Goal: Navigation & Orientation: Find specific page/section

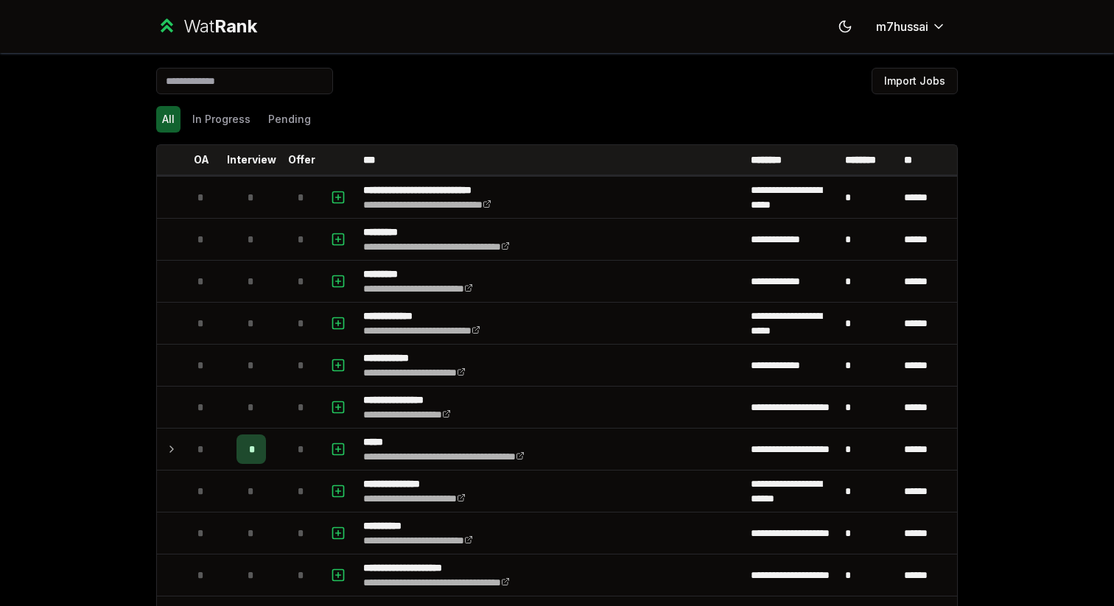
scroll to position [1222, 0]
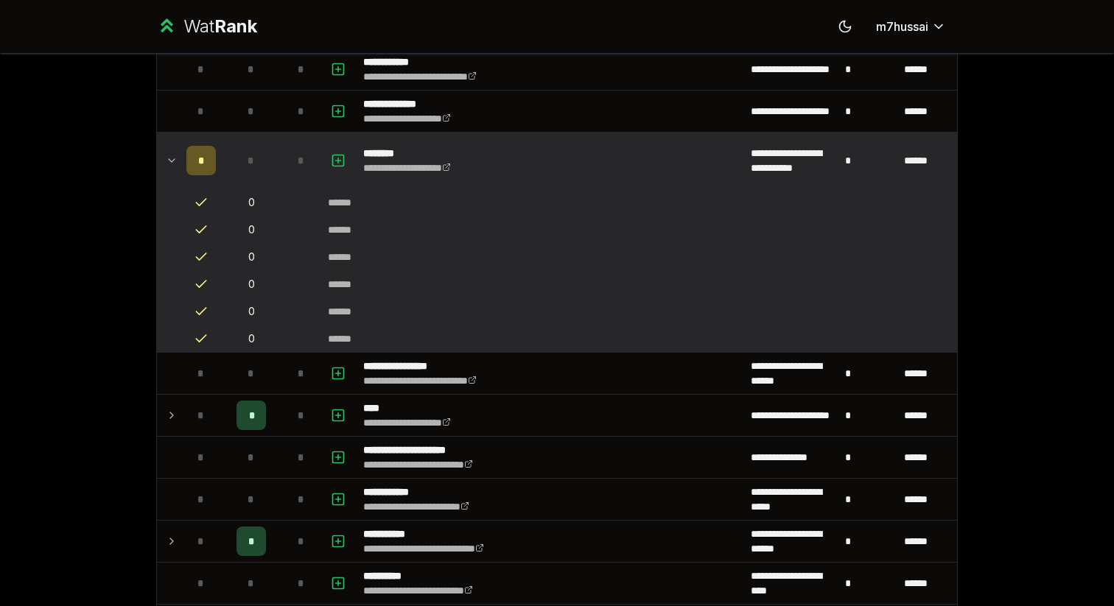
click at [169, 147] on td at bounding box center [169, 161] width 24 height 56
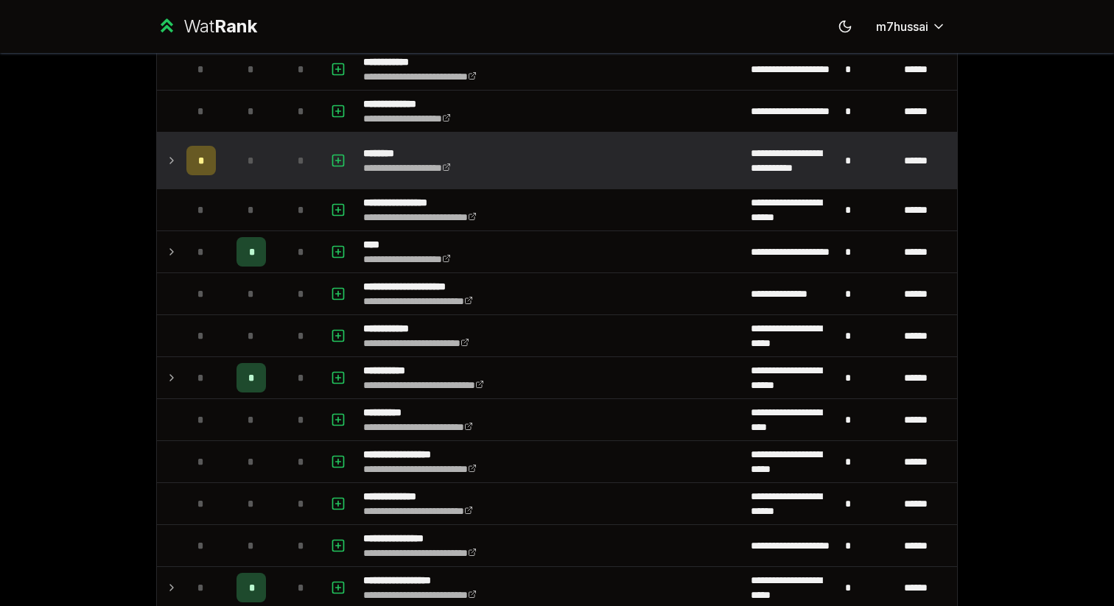
click at [169, 147] on td at bounding box center [169, 161] width 24 height 56
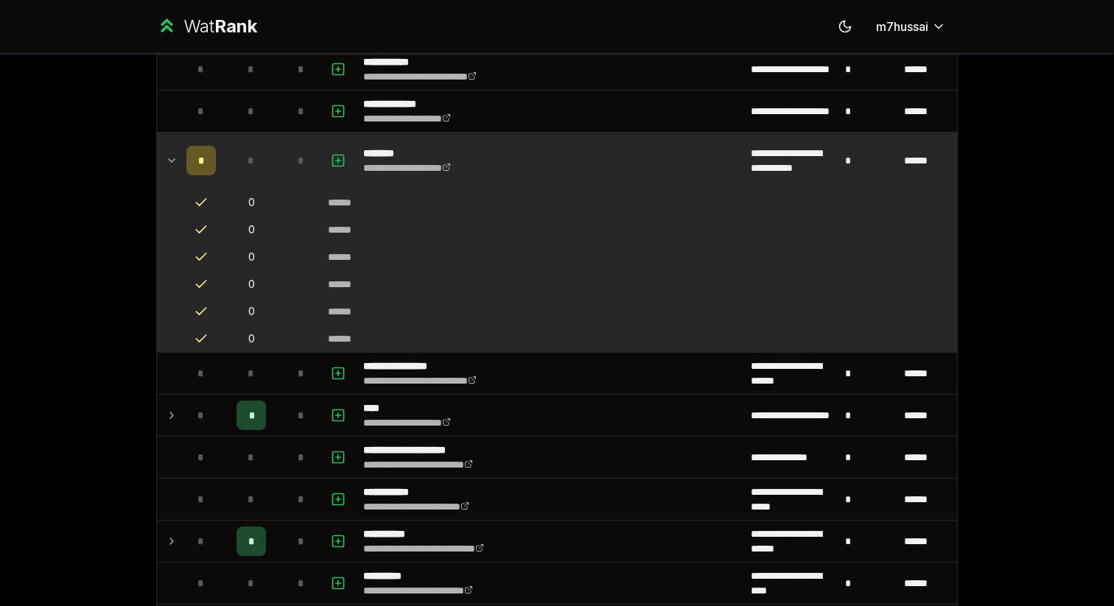
click at [169, 147] on td at bounding box center [169, 161] width 24 height 56
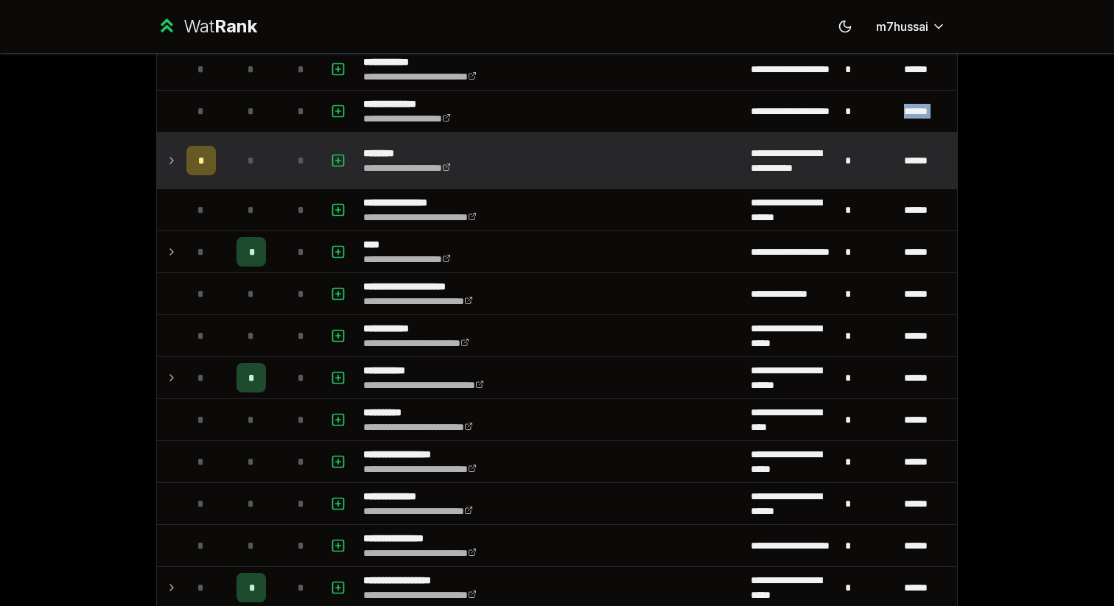
click at [169, 147] on td at bounding box center [169, 161] width 24 height 56
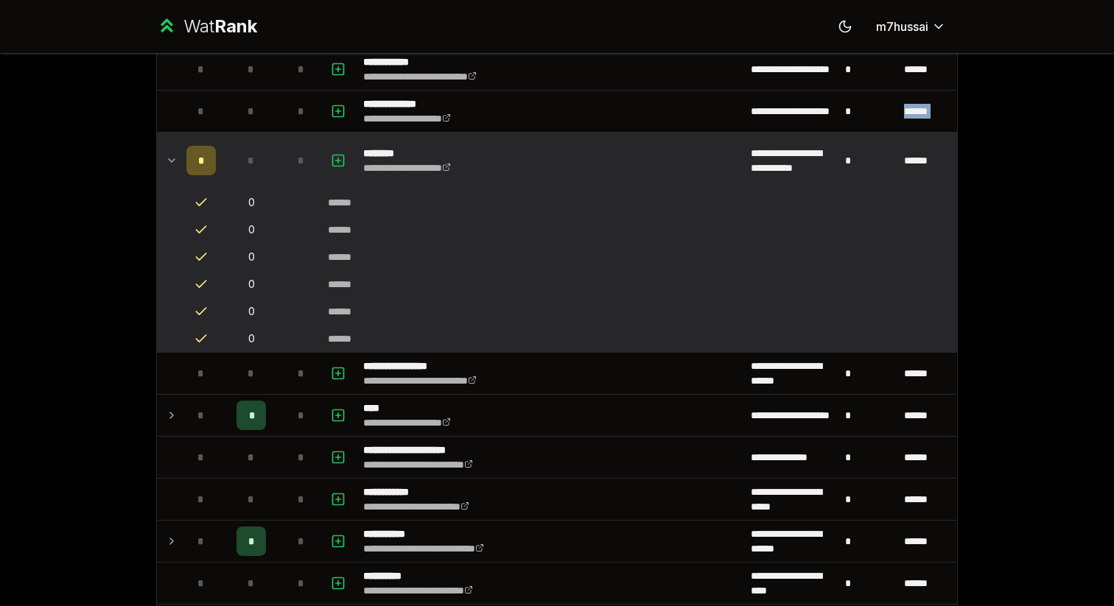
click at [169, 154] on icon at bounding box center [172, 161] width 12 height 18
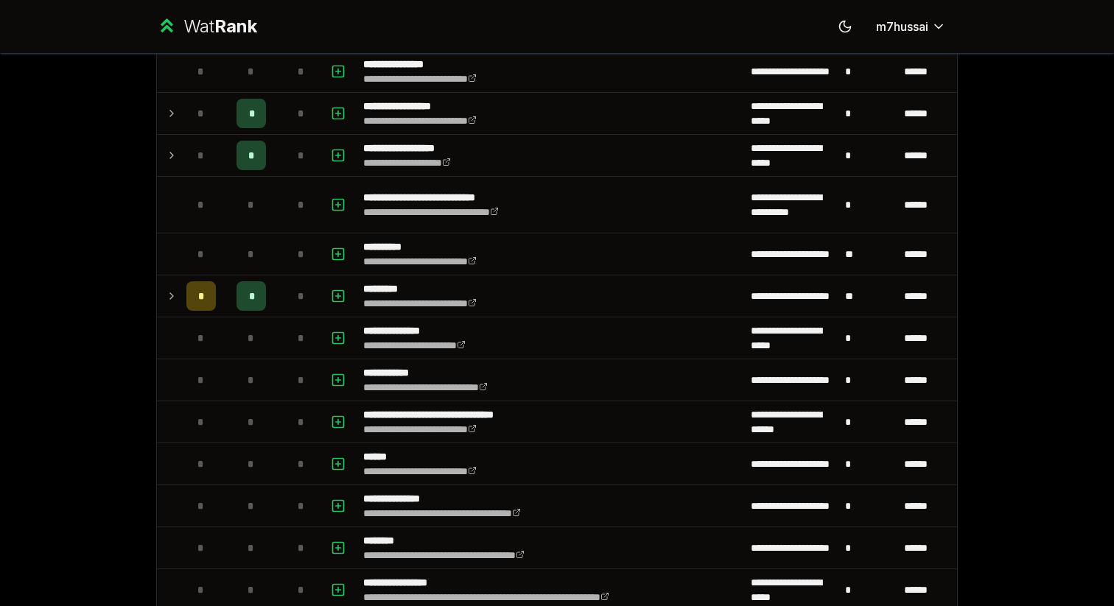
scroll to position [1701, 0]
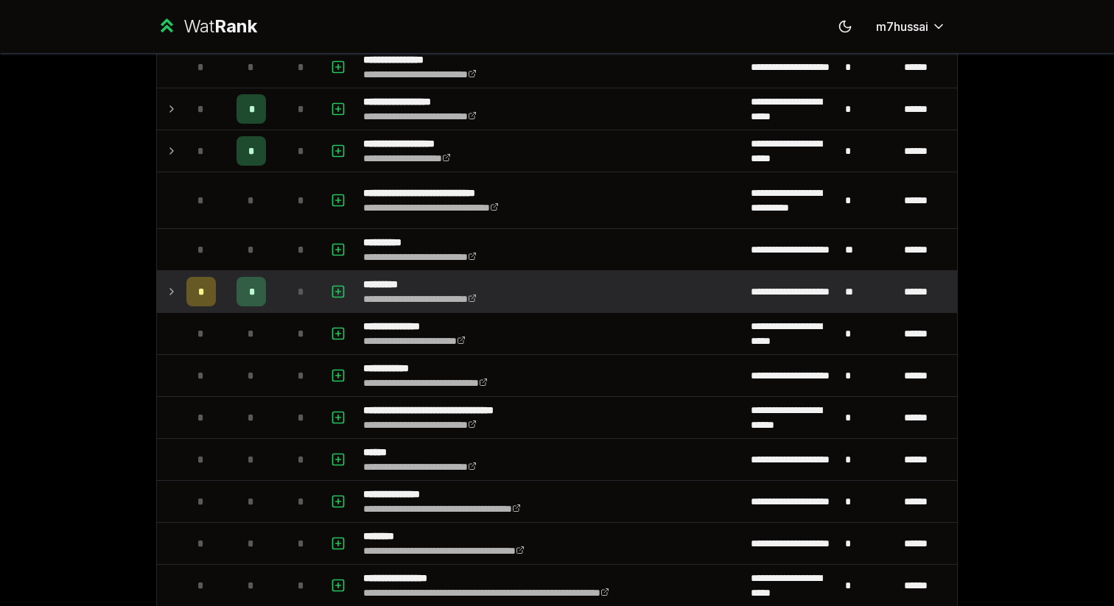
click at [169, 301] on td at bounding box center [169, 291] width 24 height 41
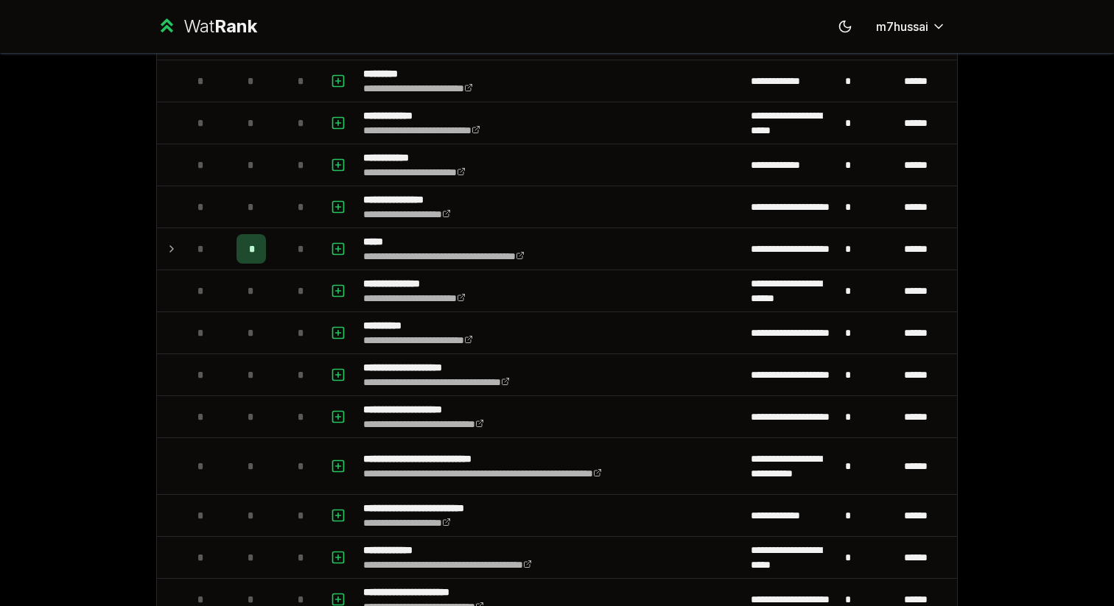
scroll to position [0, 0]
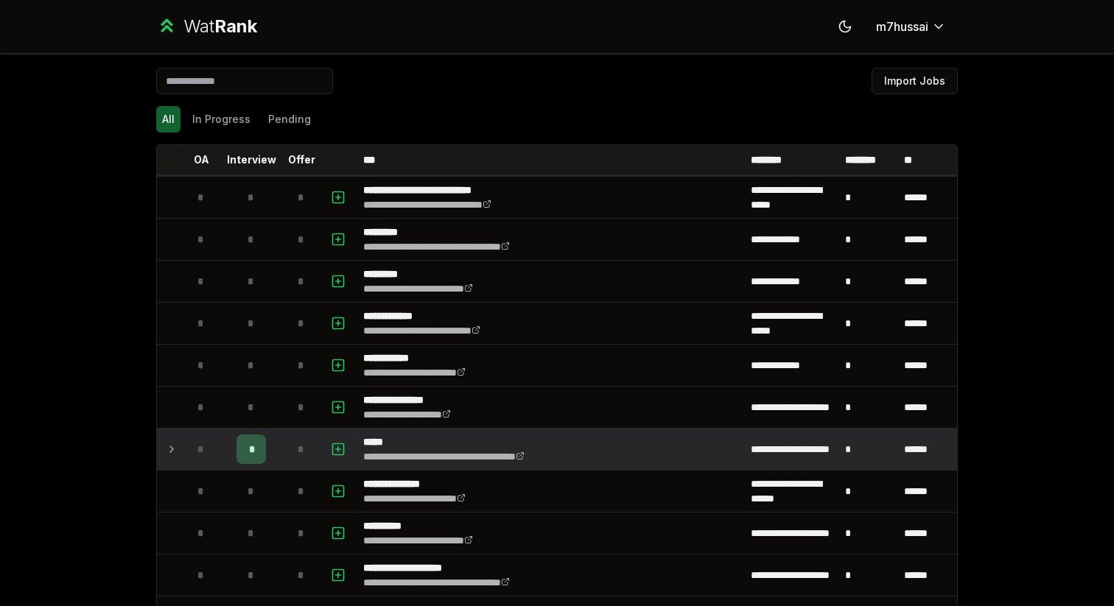
click at [179, 450] on td at bounding box center [169, 449] width 24 height 41
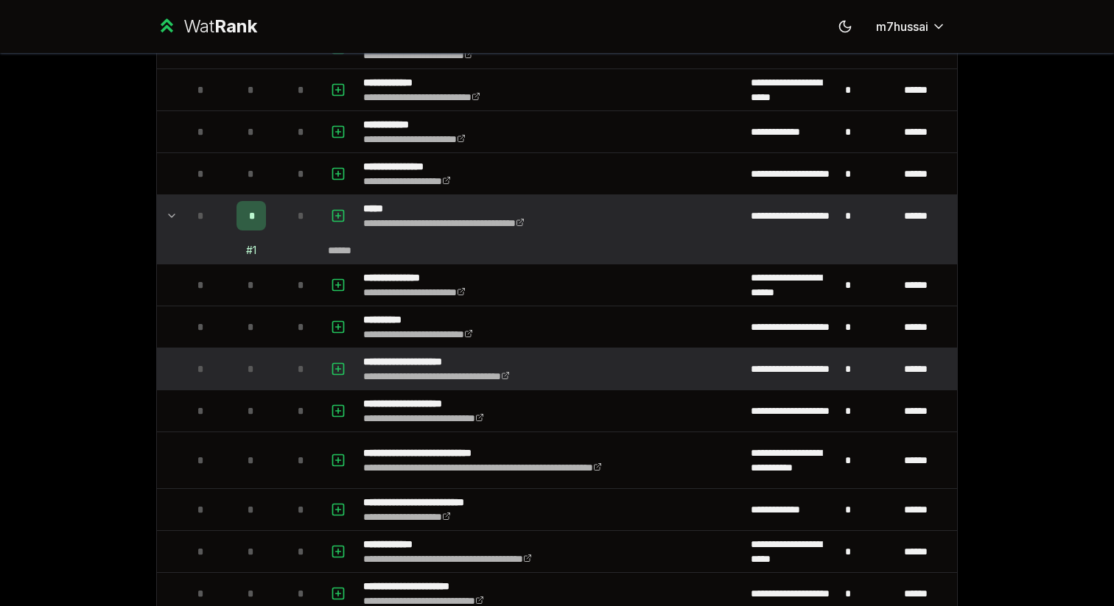
scroll to position [263, 0]
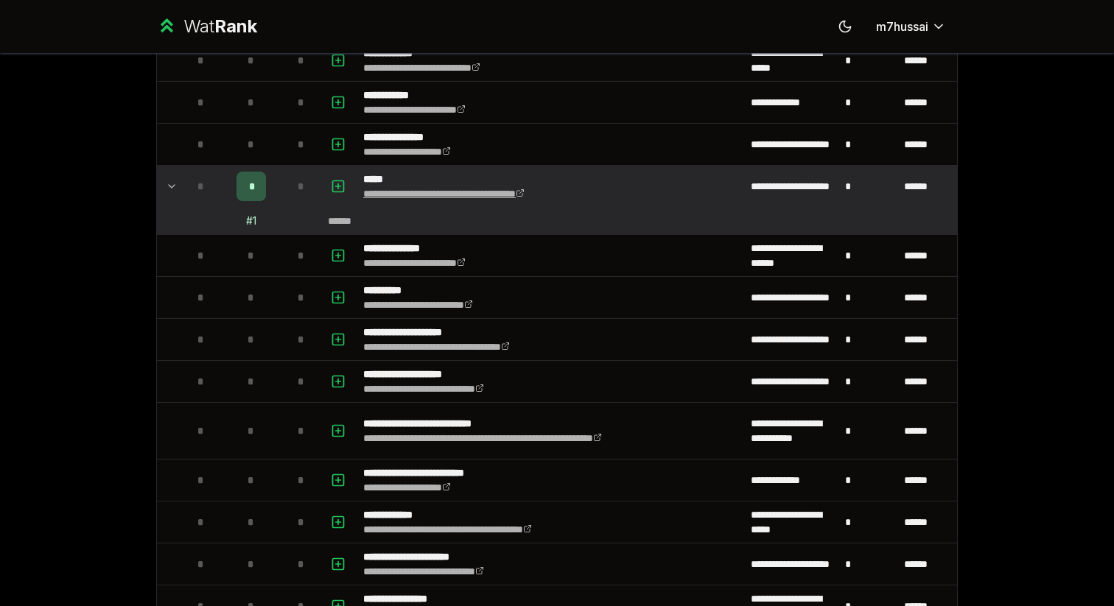
click at [381, 197] on link "**********" at bounding box center [443, 194] width 161 height 10
